Goal: Information Seeking & Learning: Learn about a topic

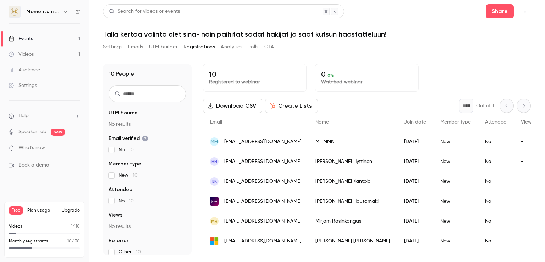
scroll to position [81, 0]
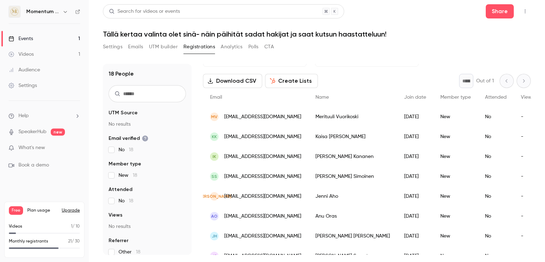
scroll to position [28, 0]
